Goal: Task Accomplishment & Management: Use online tool/utility

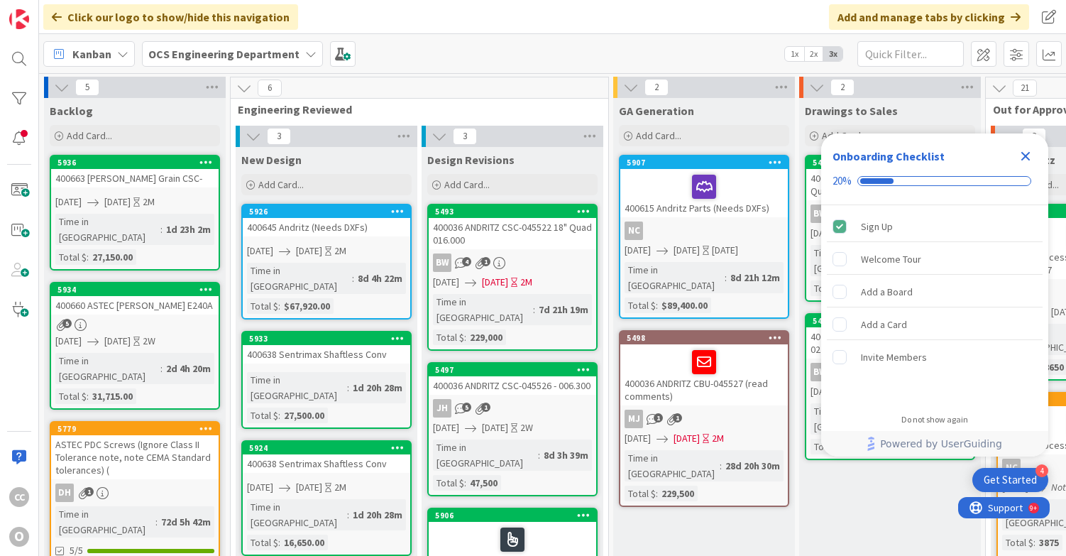
click at [1022, 159] on icon "Close Checklist" at bounding box center [1026, 156] width 9 height 9
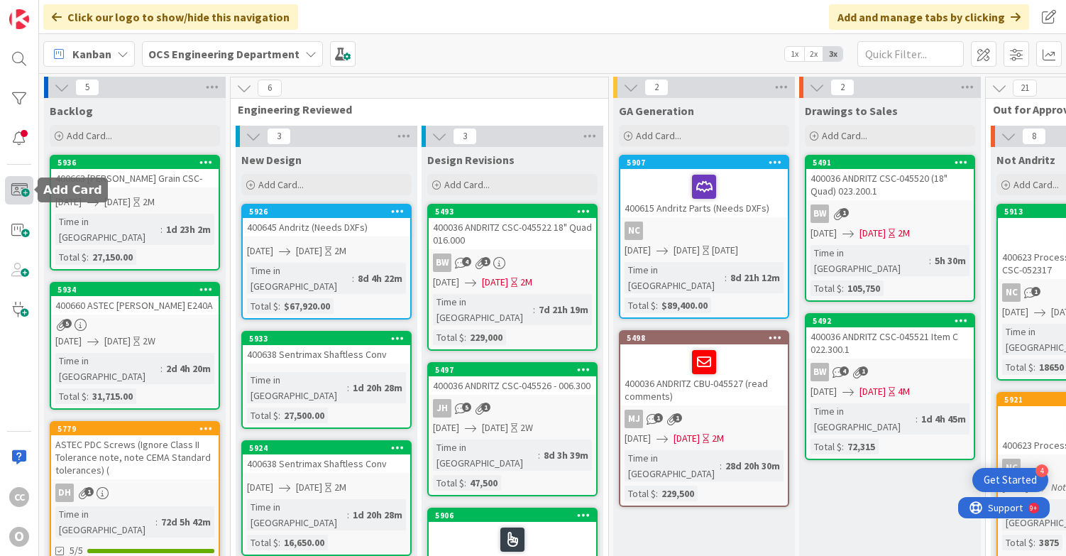
click at [22, 192] on span at bounding box center [19, 190] width 28 height 28
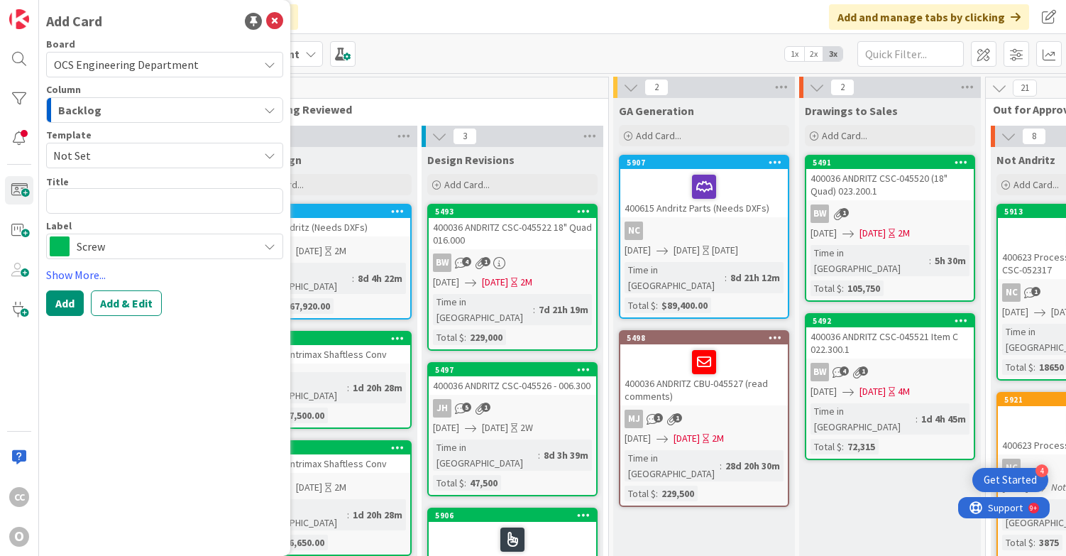
type textarea "x"
type textarea "4"
type textarea "x"
type textarea "40"
type textarea "x"
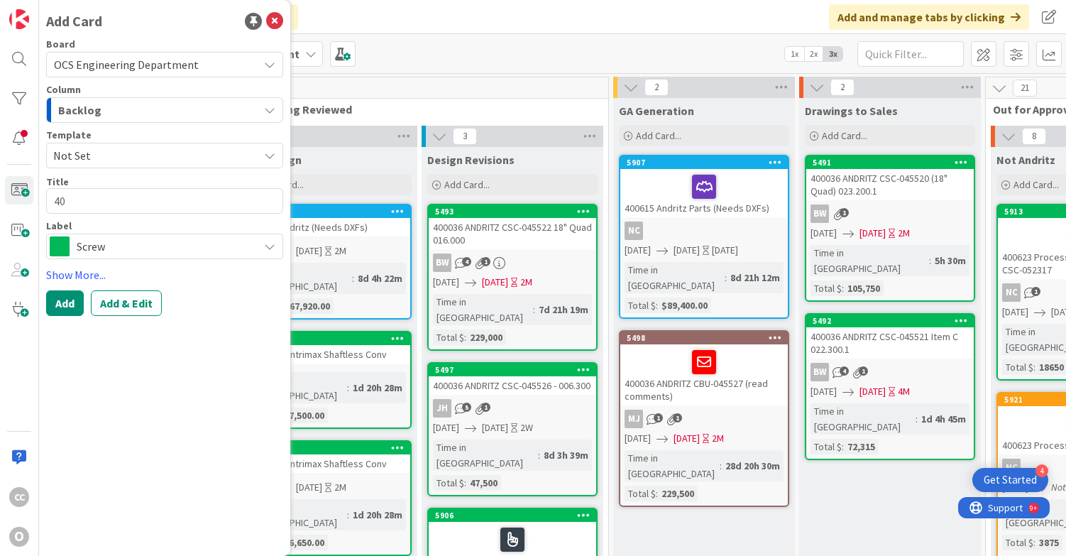
type textarea "400"
type textarea "x"
type textarea "4006"
type textarea "x"
type textarea "40066"
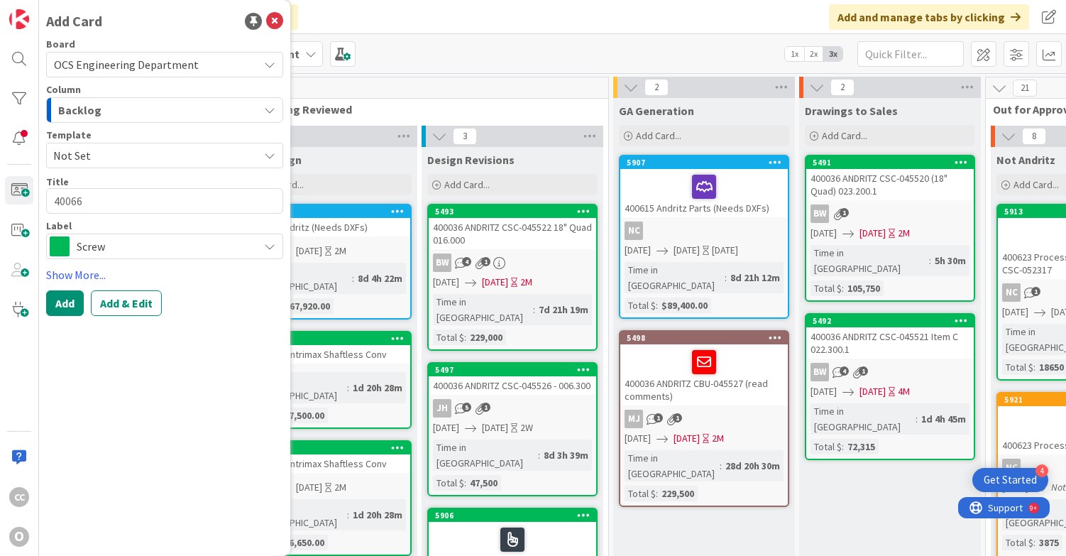
type textarea "x"
type textarea "400665"
type textarea "x"
type textarea "400665"
type textarea "x"
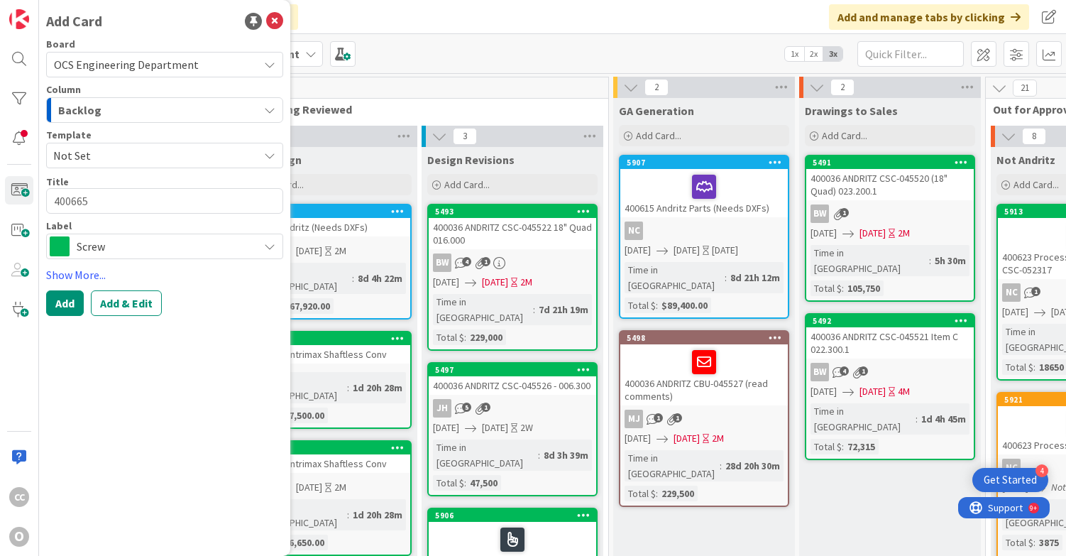
type textarea "400665 c"
type textarea "x"
type textarea "400665 cl"
type textarea "x"
type textarea "400665 cla"
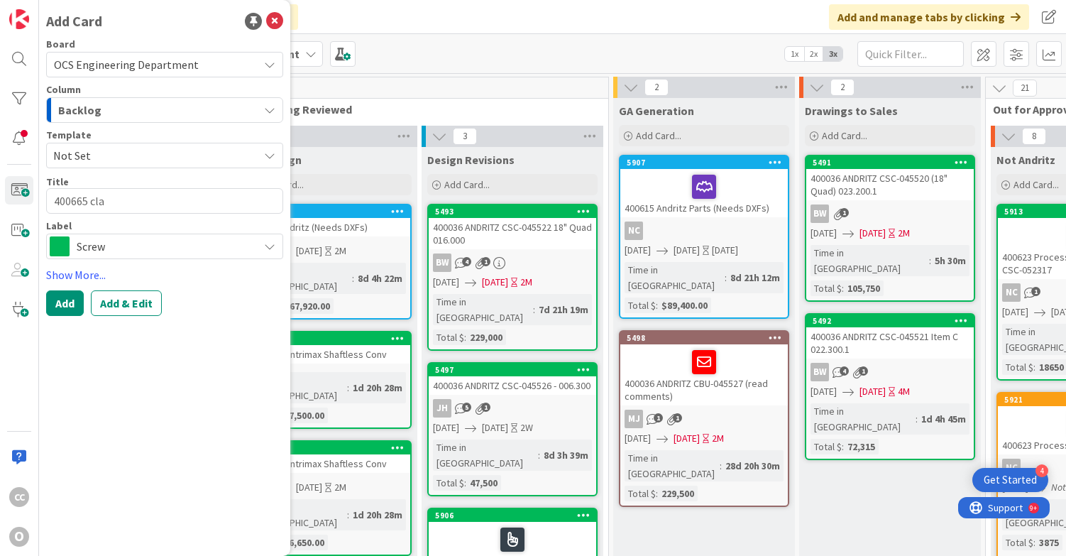
type textarea "x"
type textarea "400665 cl"
type textarea "x"
type textarea "400665 c"
type textarea "x"
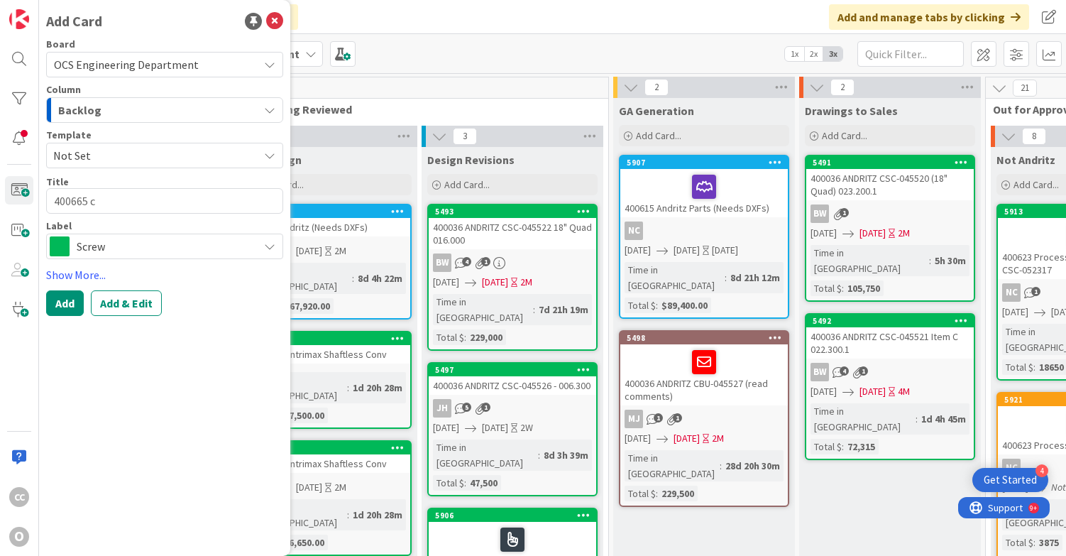
type textarea "400665"
type textarea "x"
type textarea "400665 C"
type textarea "x"
type textarea "400665 CH"
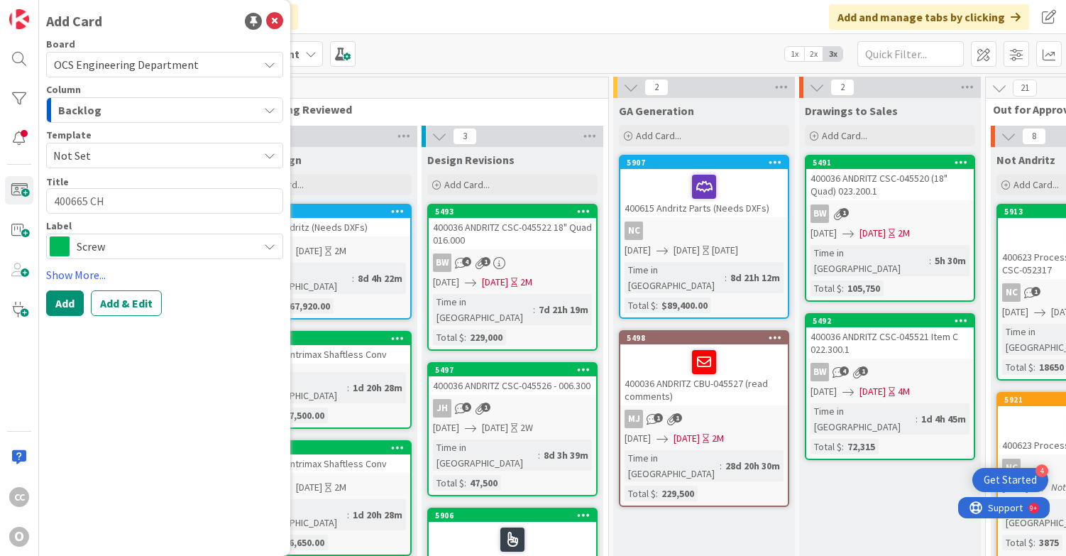
type textarea "x"
type textarea "400665 CHA"
type textarea "x"
type textarea "400665 CHAL"
type textarea "x"
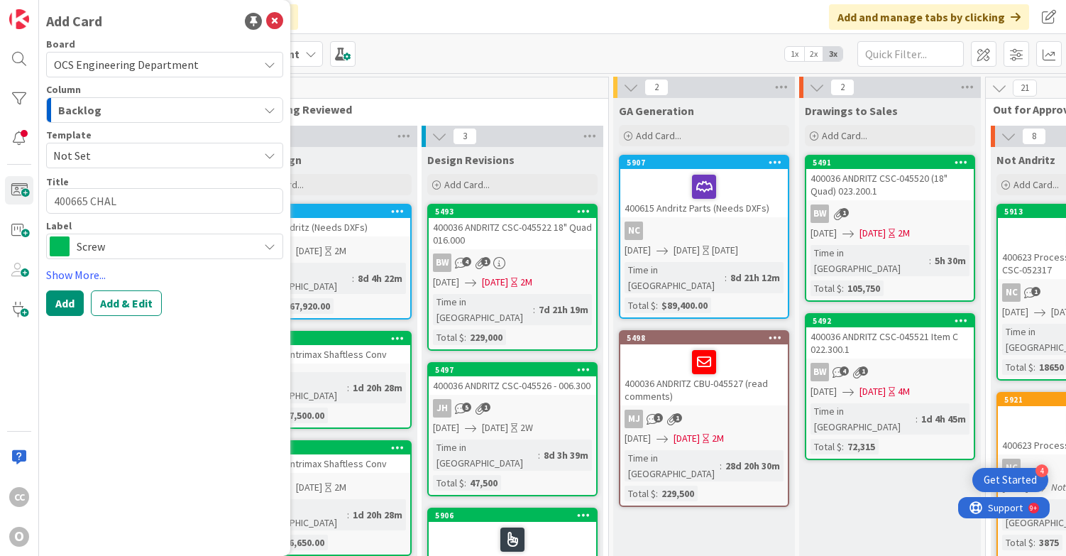
type textarea "400665 CHALL"
type textarea "x"
type textarea "400665 CHALLE"
type textarea "x"
type textarea "400665 CHALLEN"
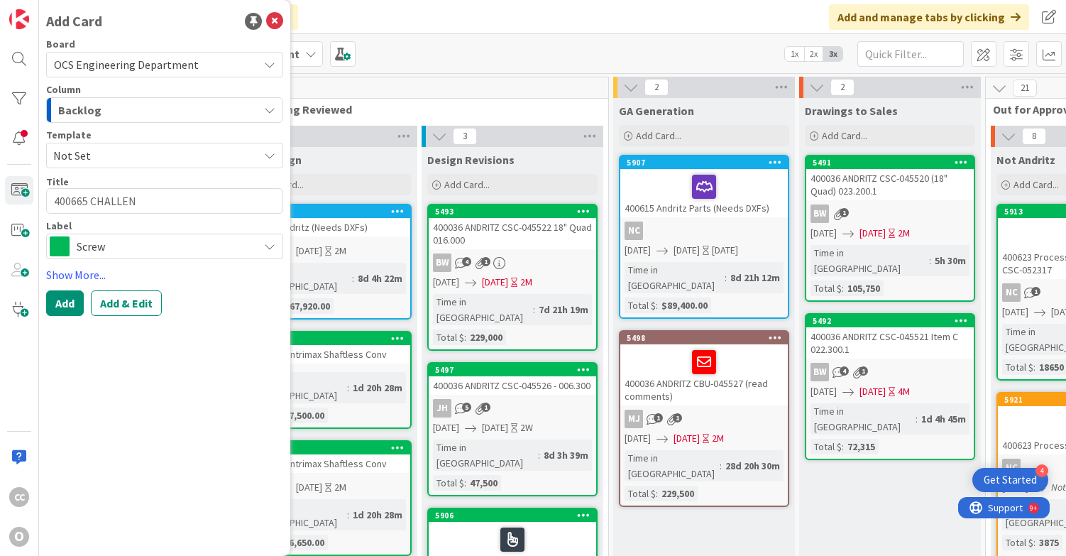
type textarea "x"
type textarea "400665 CHALLENG"
type textarea "x"
type textarea "400665 CHALLENGE"
type textarea "x"
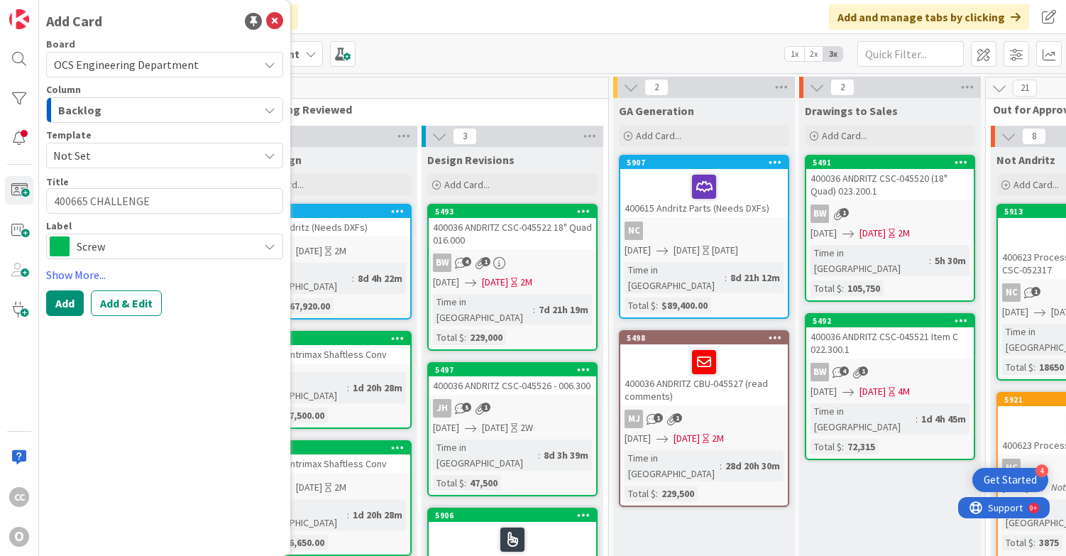
type textarea "400665 CHALLENGER"
type textarea "x"
type textarea "400665 CHALLENGER"
type textarea "x"
type textarea "400665 CHALLENGER P"
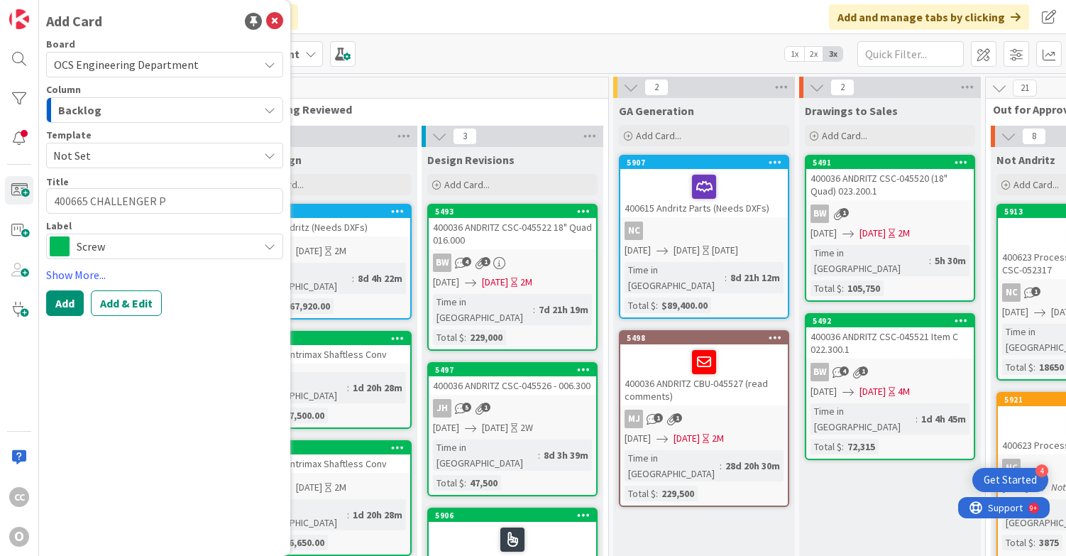
type textarea "x"
type textarea "400665 CHALLENGER [GEOGRAPHIC_DATA]"
type textarea "x"
type textarea "400665 CHALLENGER PAL"
type textarea "x"
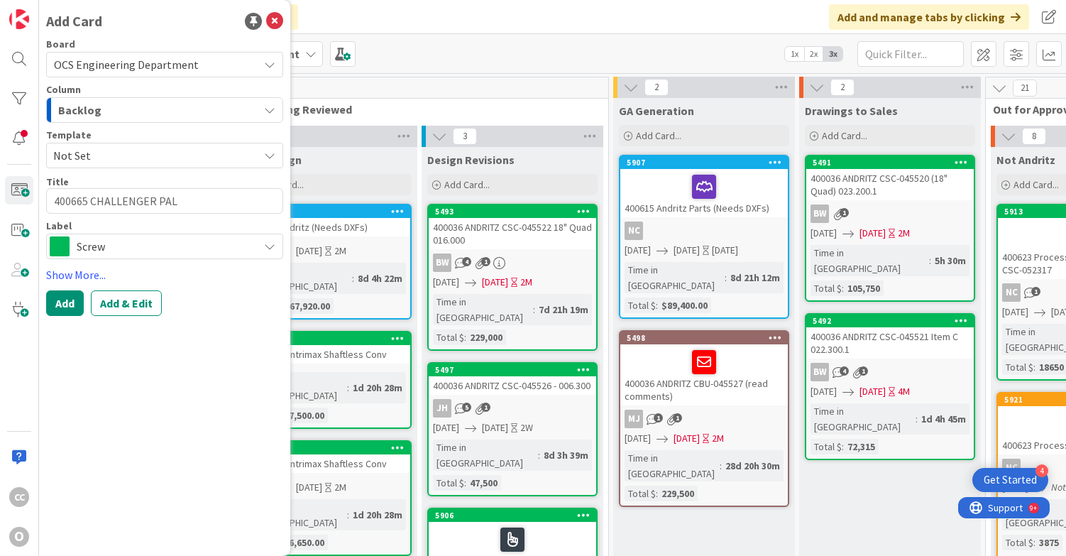
type textarea "400665 CHALLENGER PALL"
type textarea "x"
type textarea "400665 CHALLENGER PALLE"
type textarea "x"
type textarea "400665 CHALLENGER PALLET"
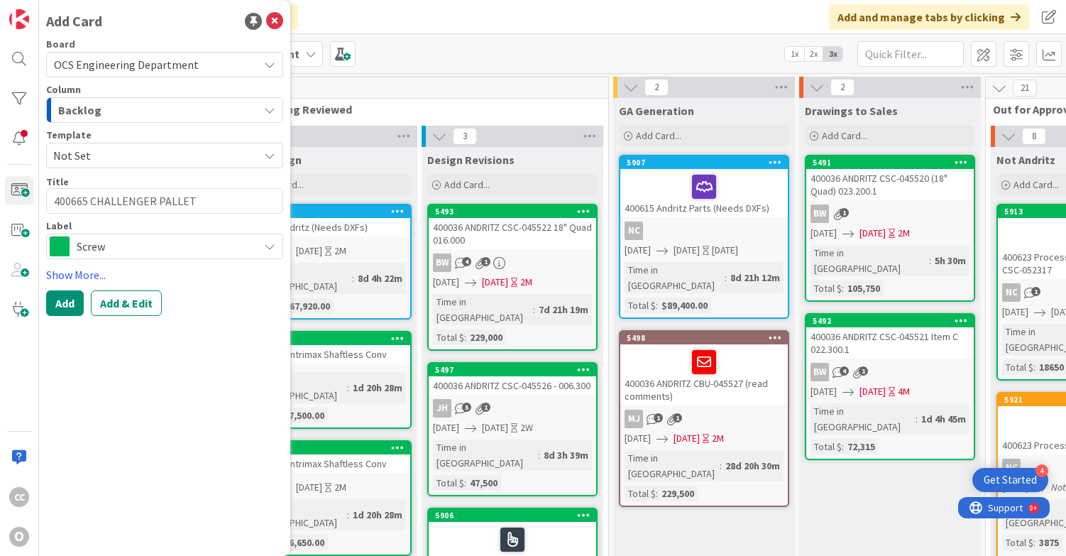
type textarea "x"
type textarea "400665 CHALLENGER PALLET"
type textarea "x"
type textarea "400665 CHALLENGER PALLET E"
type textarea "x"
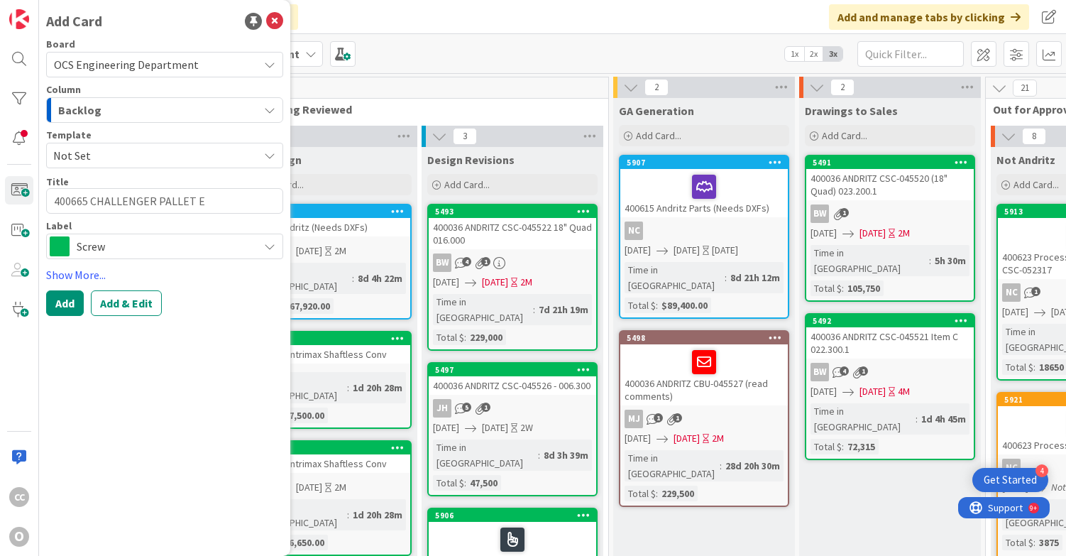
type textarea "400665 CHALLENGER PALLET E6"
type textarea "x"
type textarea "400665 CHALLENGER PALLET E60"
type textarea "x"
type textarea "400665 CHALLENGER PALLET E601"
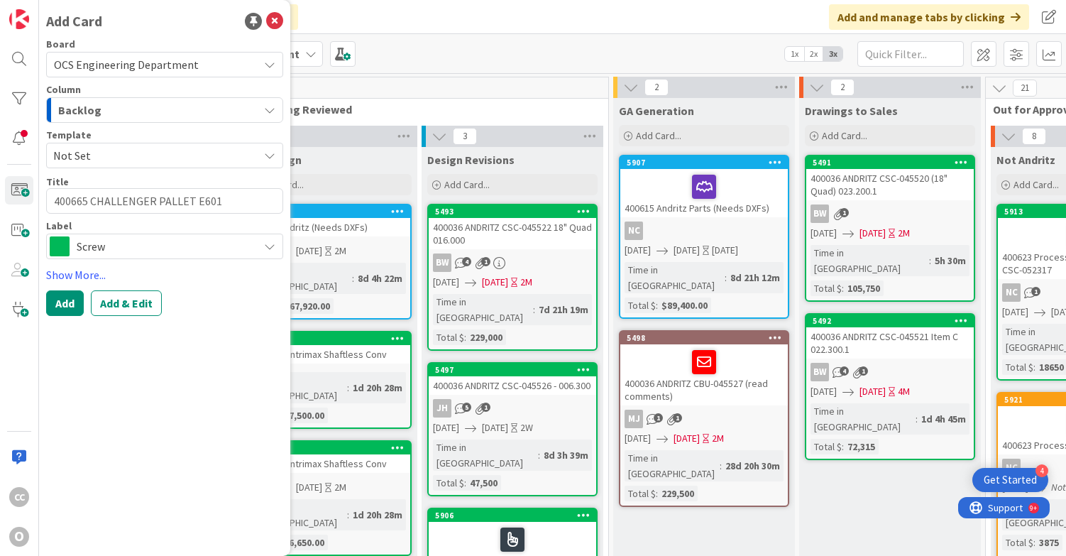
type textarea "x"
type textarea "400665 CHALLENGER PALLET E601D"
click at [145, 244] on span "Screw" at bounding box center [164, 246] width 175 height 20
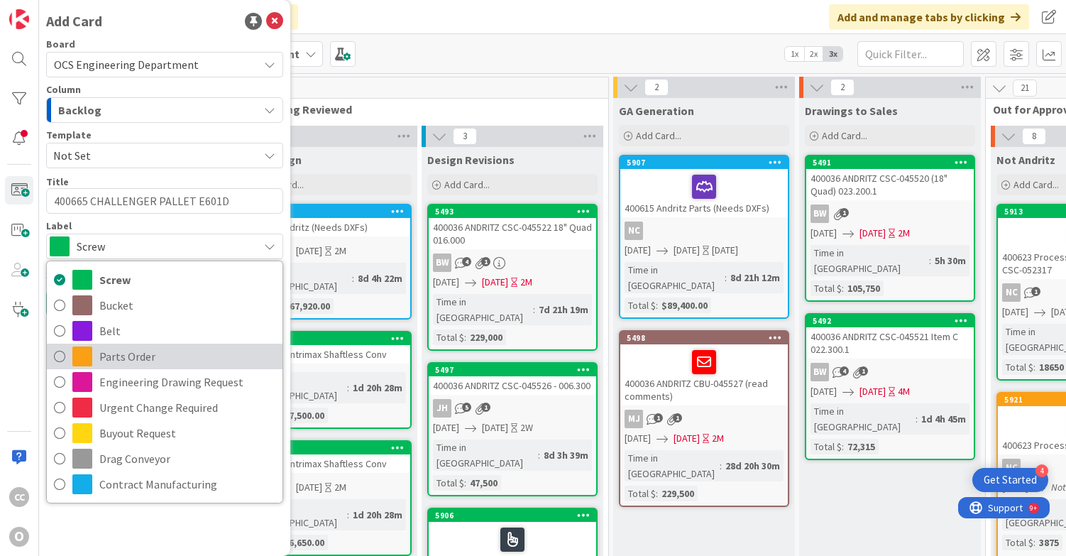
click at [131, 350] on span "Parts Order" at bounding box center [187, 356] width 176 height 21
type textarea "x"
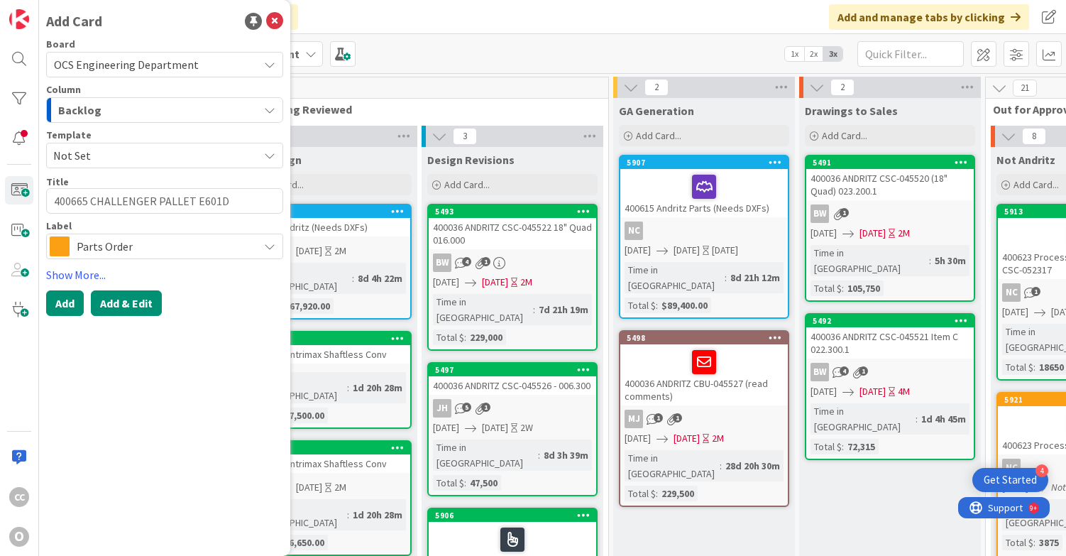
click at [119, 304] on button "Add & Edit" at bounding box center [126, 303] width 71 height 26
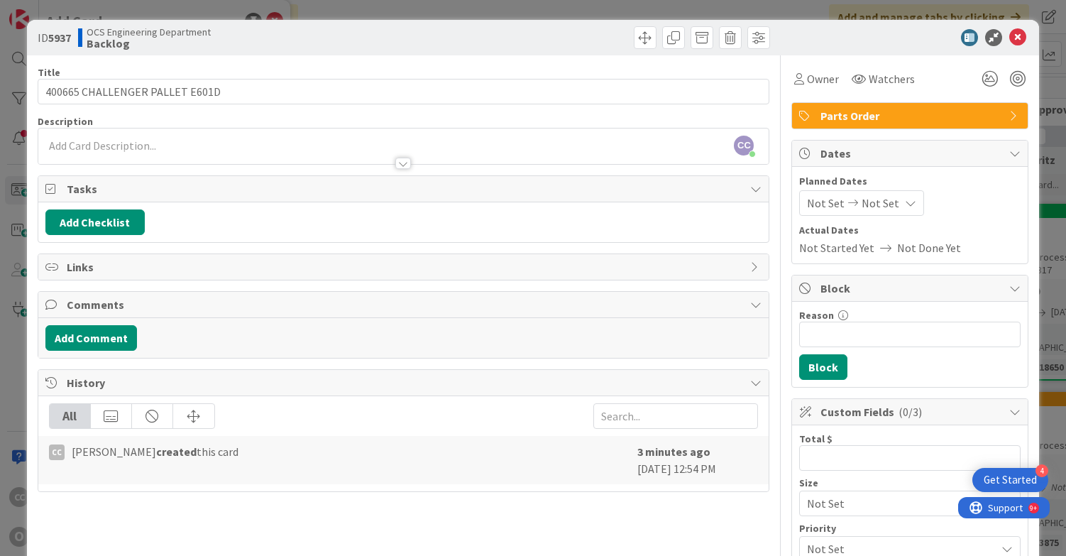
click at [809, 198] on span "Not Set" at bounding box center [826, 203] width 38 height 17
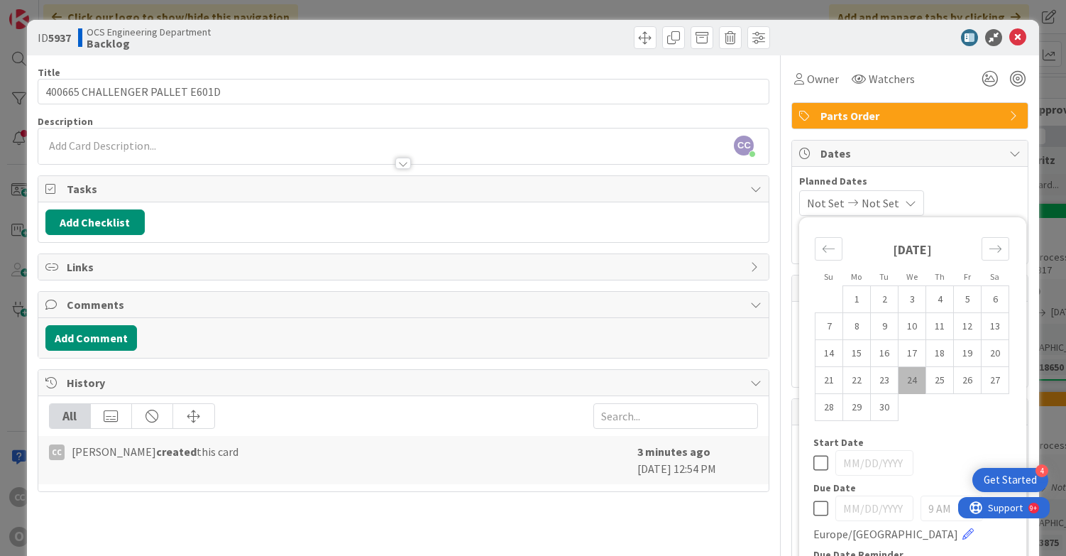
click at [899, 376] on td "24" at bounding box center [913, 380] width 28 height 27
type input "[DATE]"
click at [989, 253] on icon "Move forward to switch to the next month." at bounding box center [995, 248] width 13 height 13
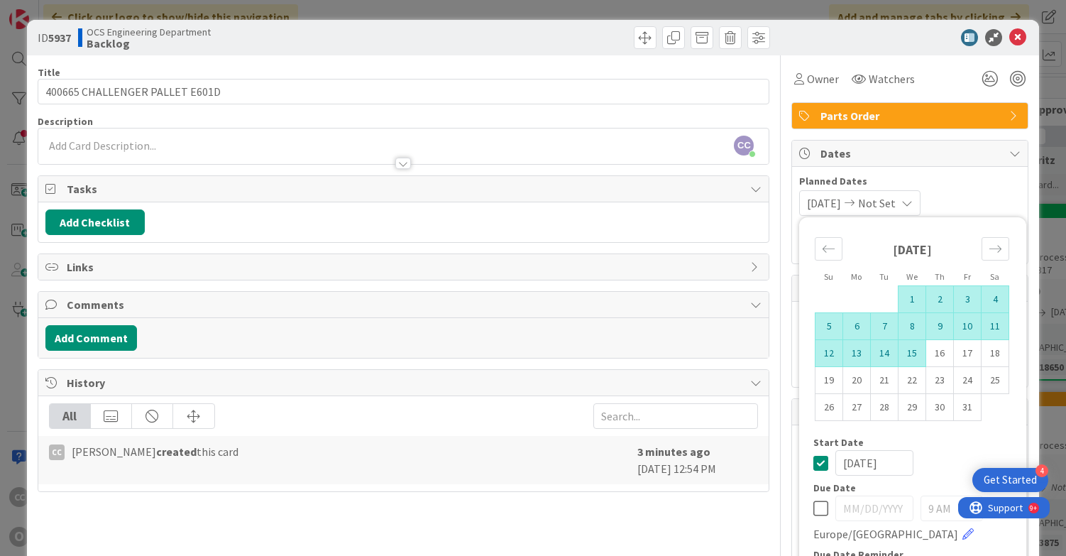
click at [907, 348] on td "15" at bounding box center [913, 353] width 28 height 27
type input "[DATE]"
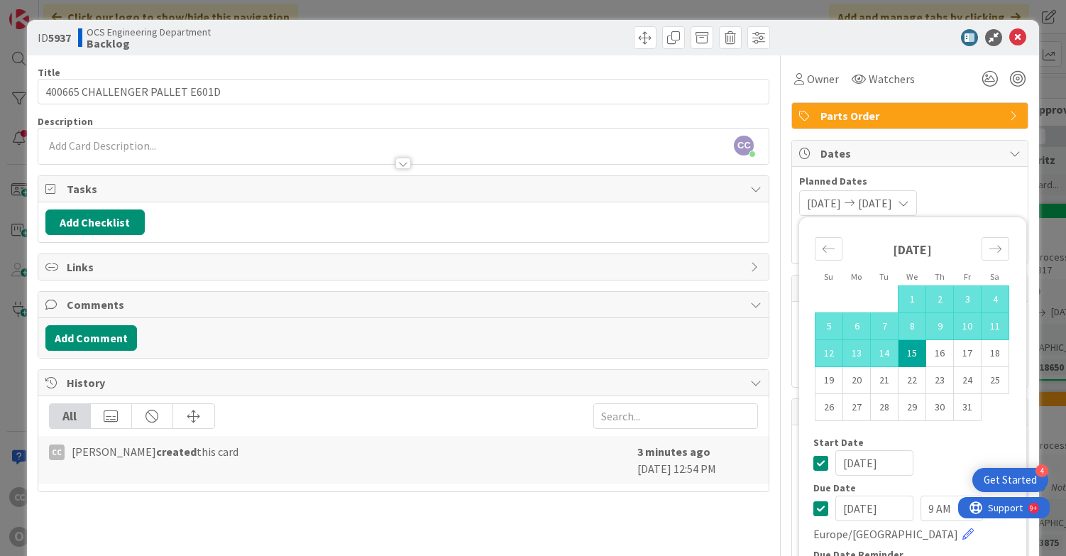
click at [962, 186] on span "Planned Dates" at bounding box center [910, 181] width 222 height 15
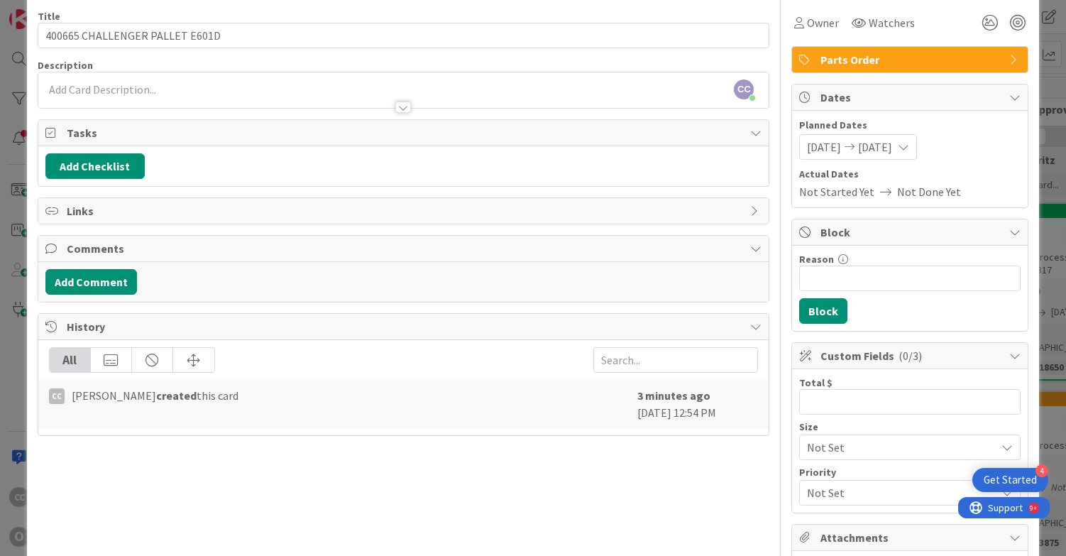
scroll to position [142, 0]
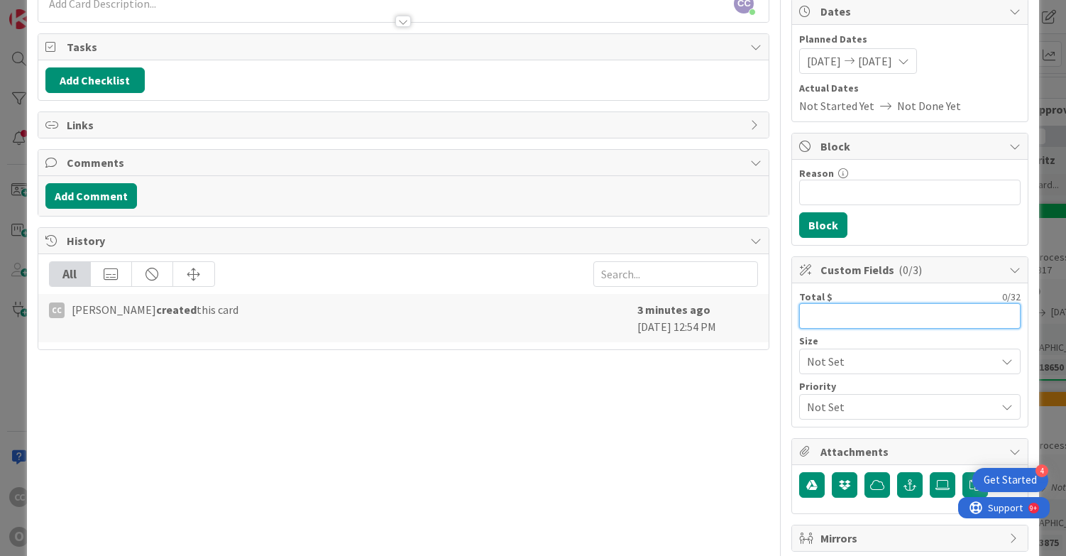
click at [829, 316] on input "text" at bounding box center [910, 316] width 222 height 26
type input "3,372"
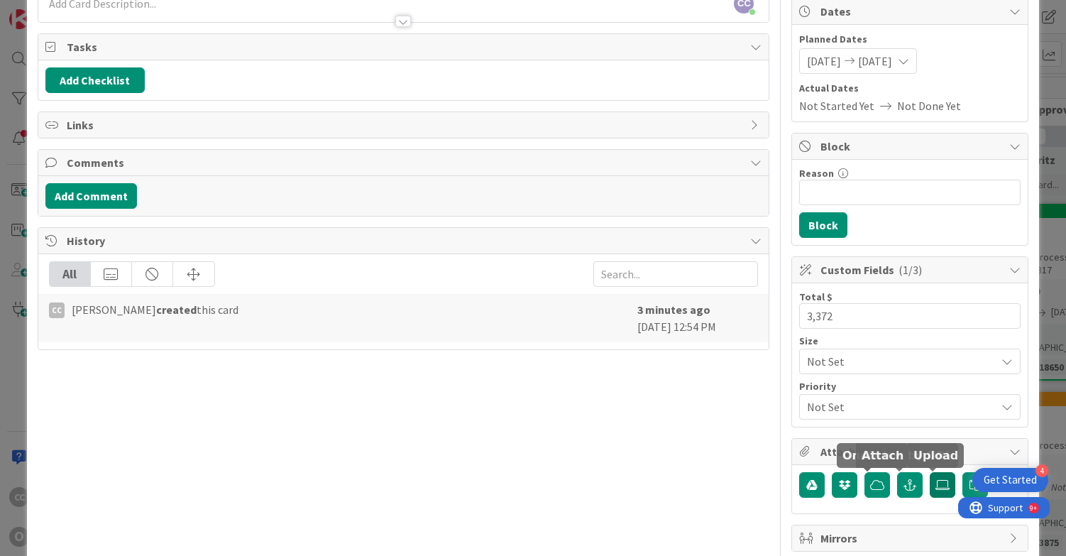
click at [939, 495] on label at bounding box center [943, 485] width 26 height 26
click at [930, 472] on input "file" at bounding box center [930, 472] width 0 height 0
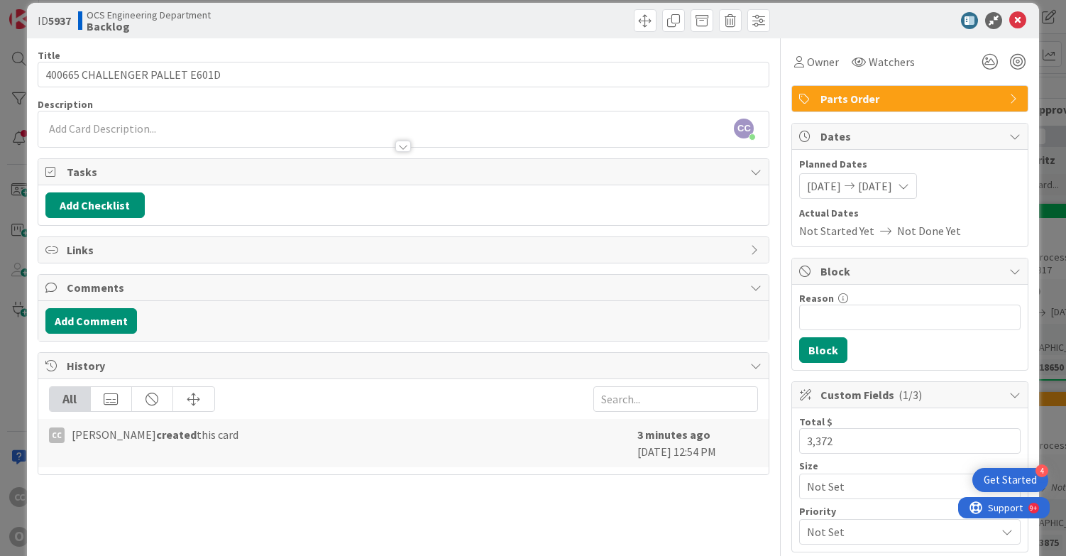
scroll to position [0, 0]
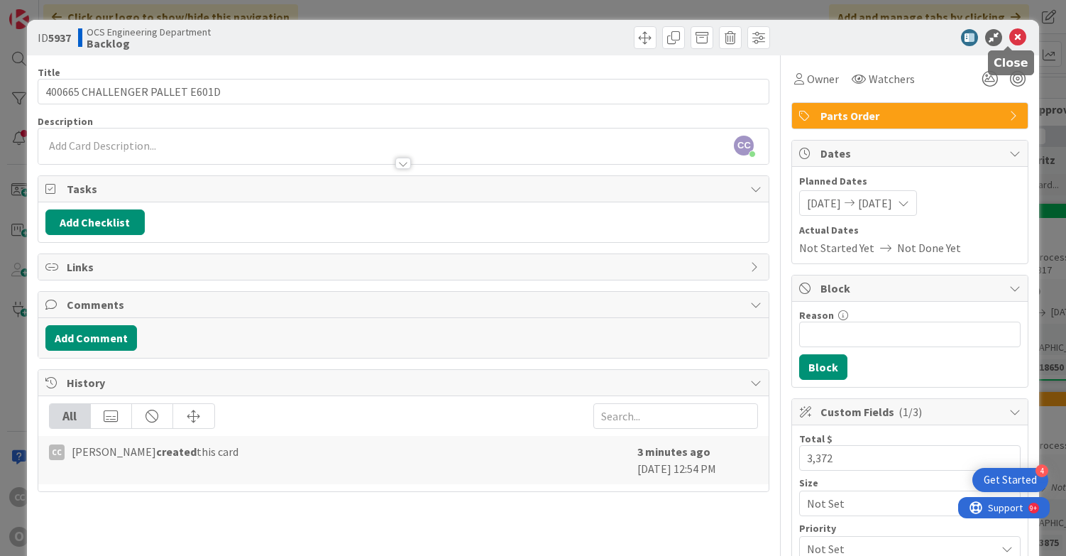
click at [1010, 38] on icon at bounding box center [1018, 37] width 17 height 17
